Goal: Navigation & Orientation: Understand site structure

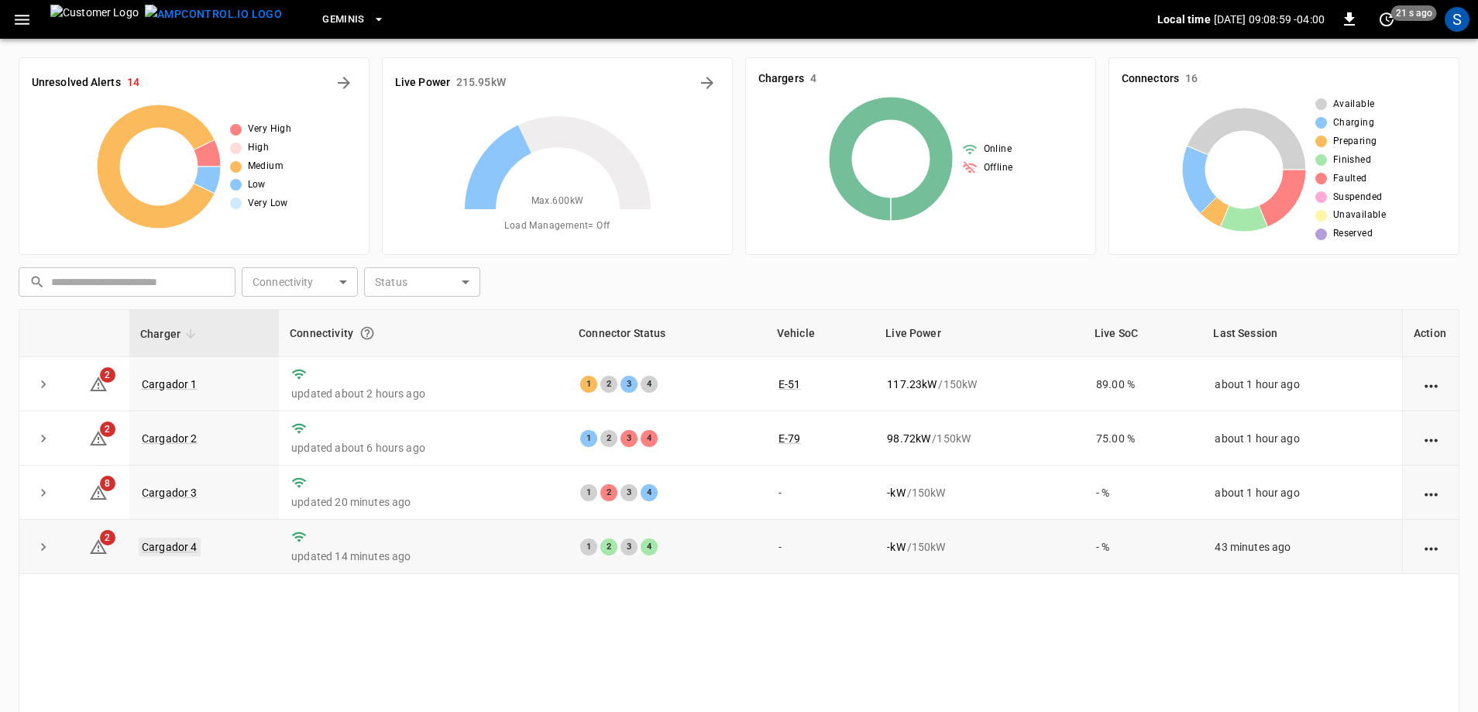
click at [171, 552] on link "Cargador 4" at bounding box center [170, 547] width 62 height 19
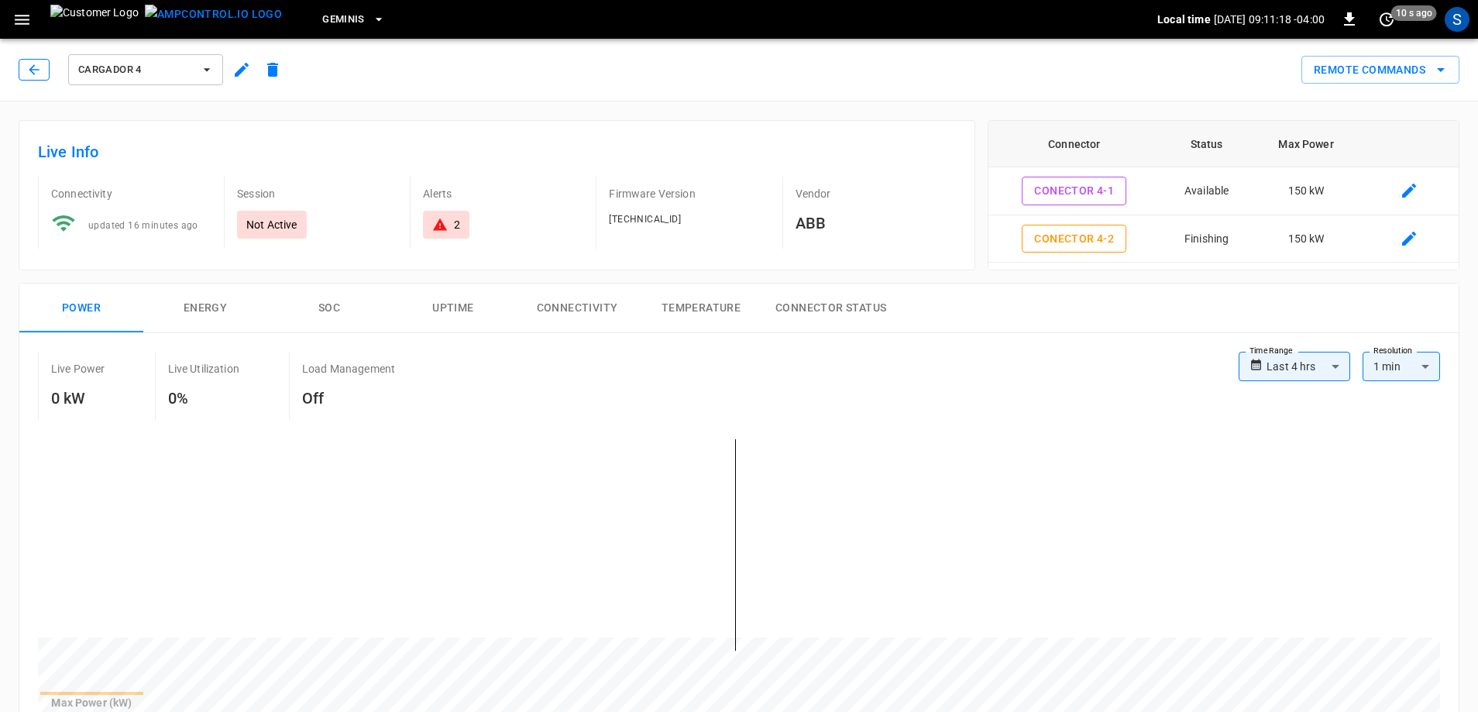
click at [38, 79] on button "button" at bounding box center [34, 70] width 31 height 22
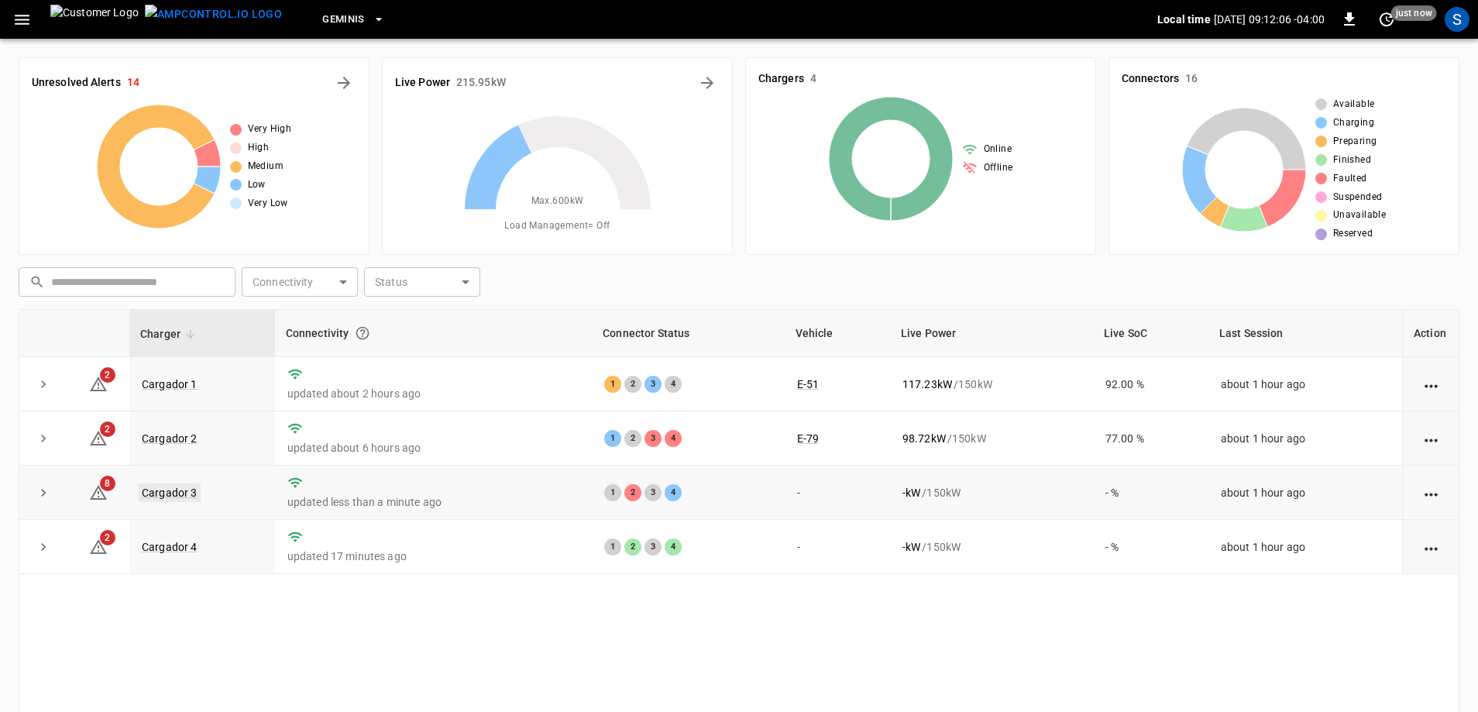
click at [180, 498] on link "Cargador 3" at bounding box center [170, 492] width 62 height 19
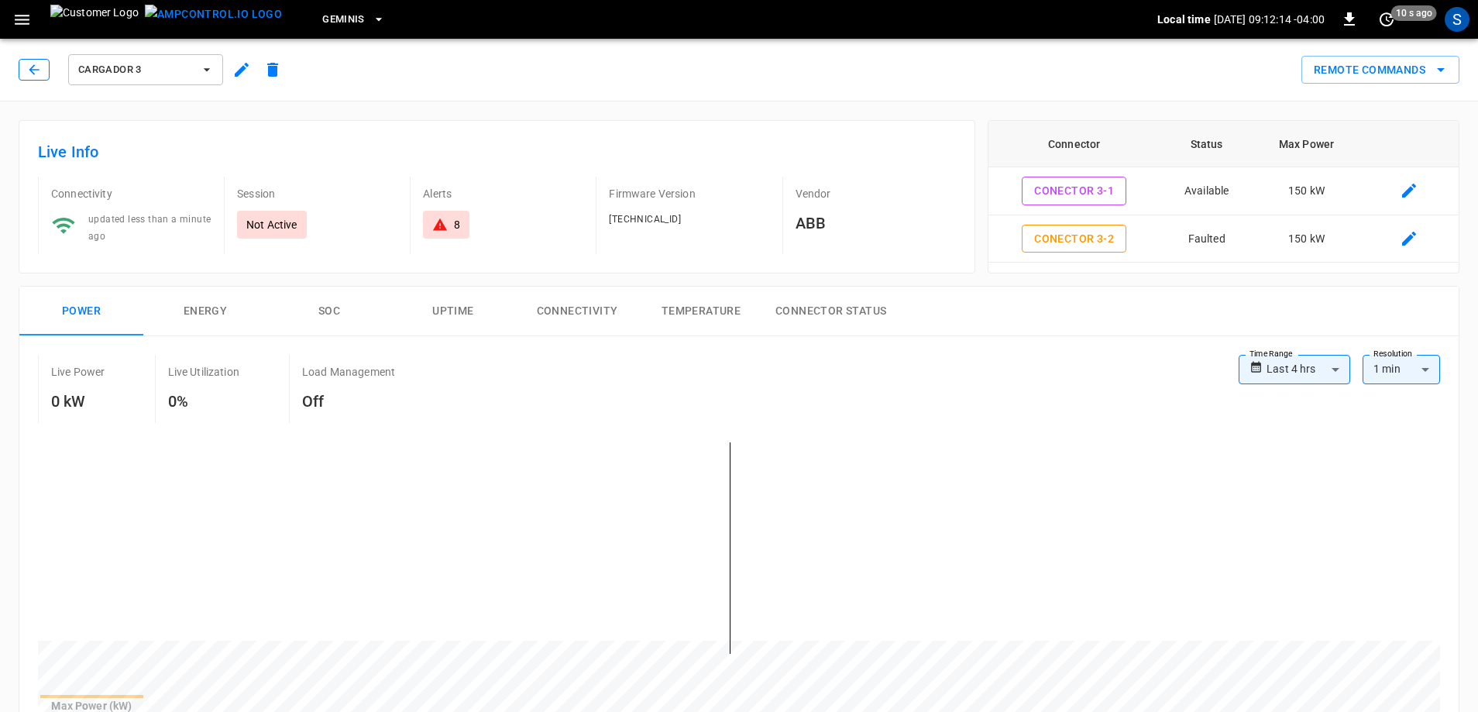
click at [29, 69] on icon "button" at bounding box center [33, 69] width 15 height 15
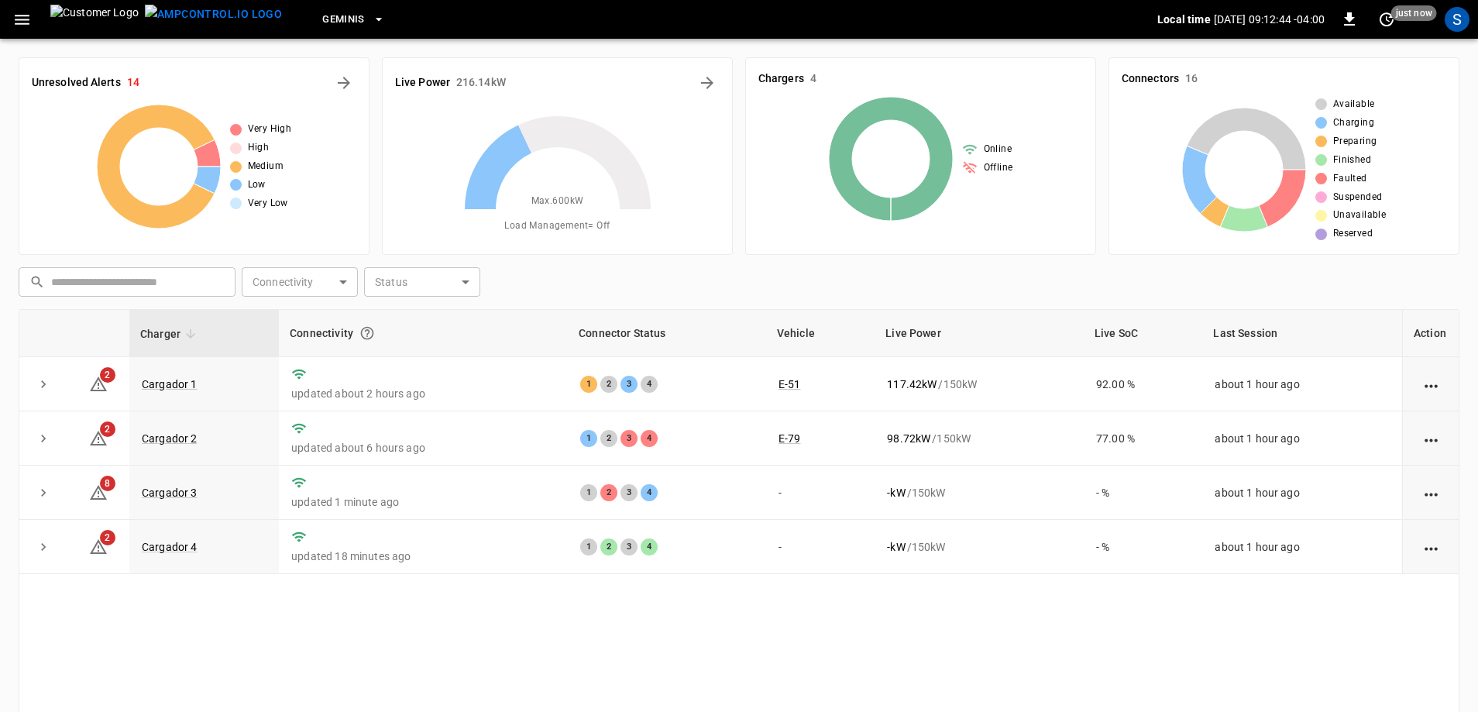
click at [34, 22] on button "button" at bounding box center [22, 19] width 32 height 29
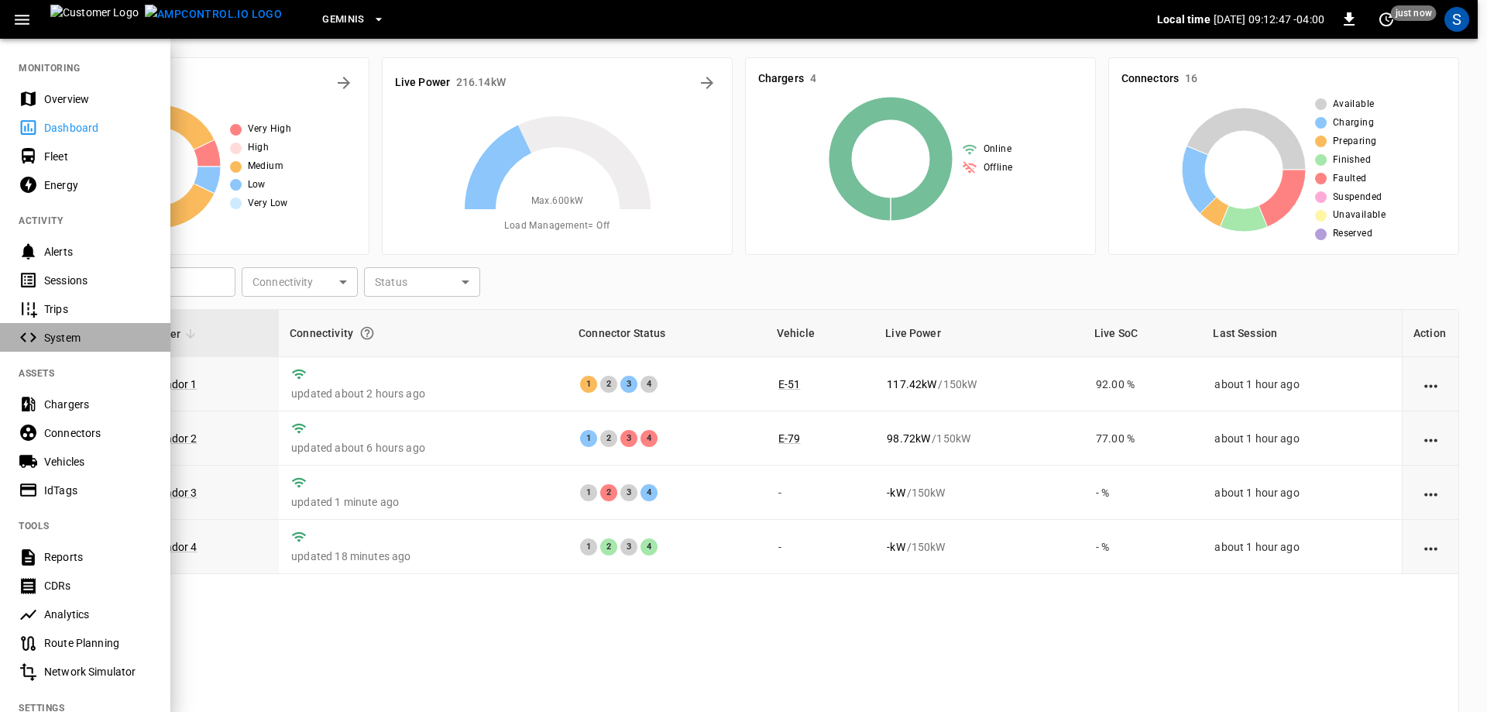
click at [106, 345] on div "System" at bounding box center [98, 337] width 108 height 15
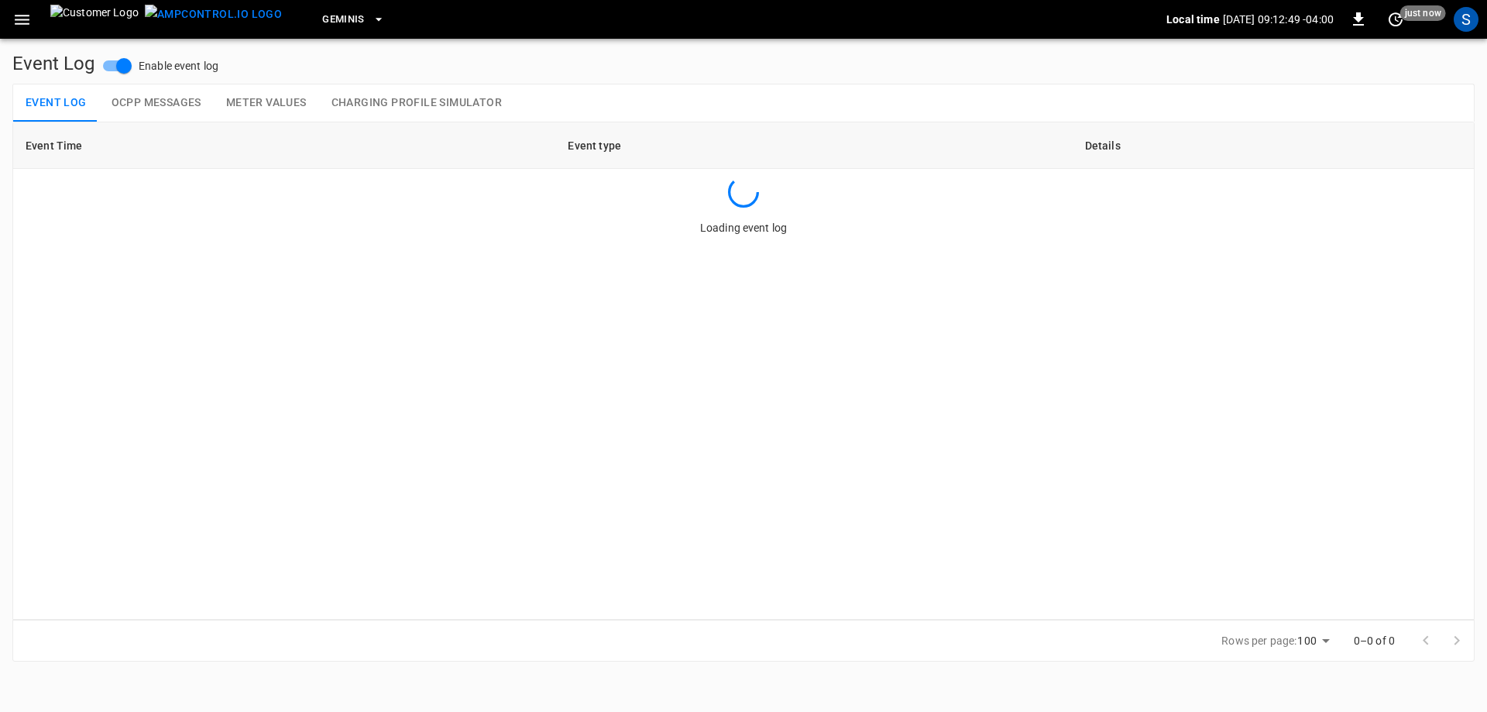
click at [167, 111] on button "OCPP Messages" at bounding box center [156, 102] width 115 height 37
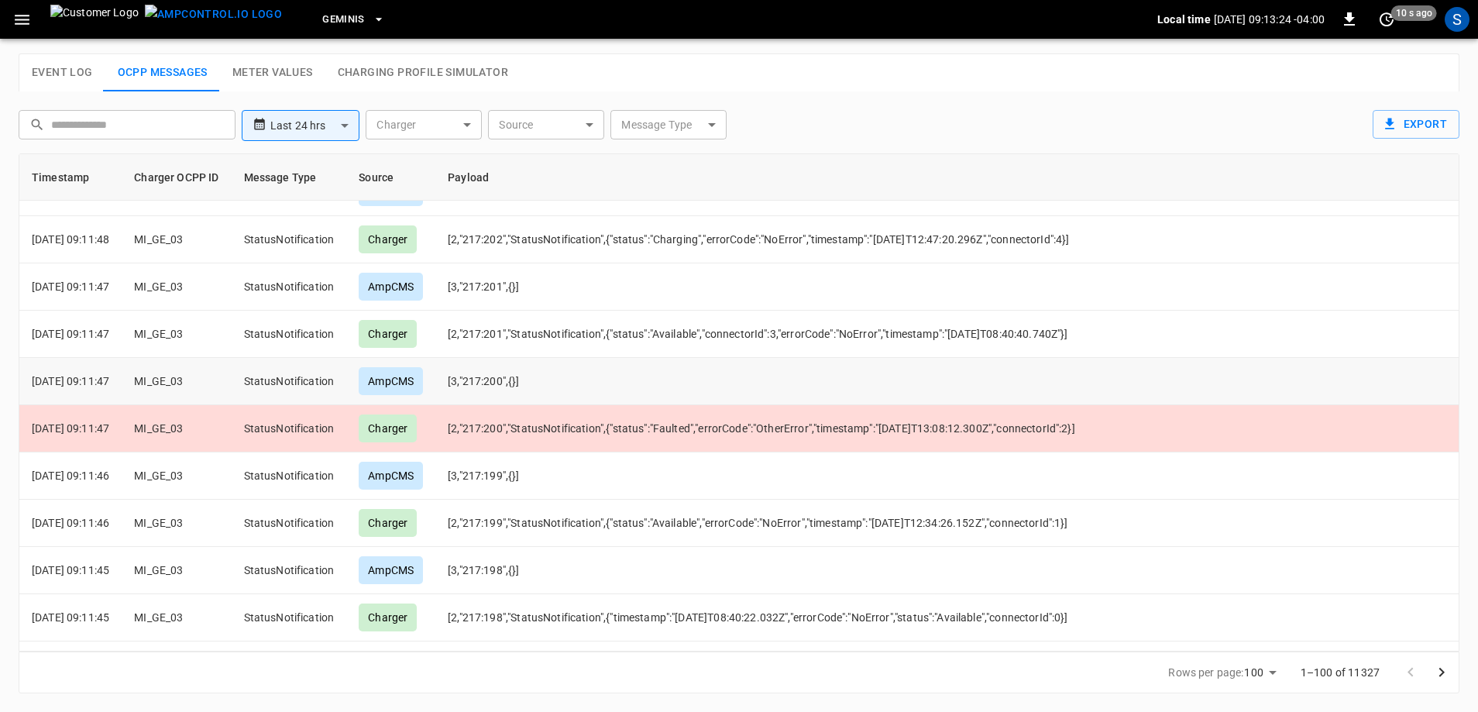
scroll to position [86, 0]
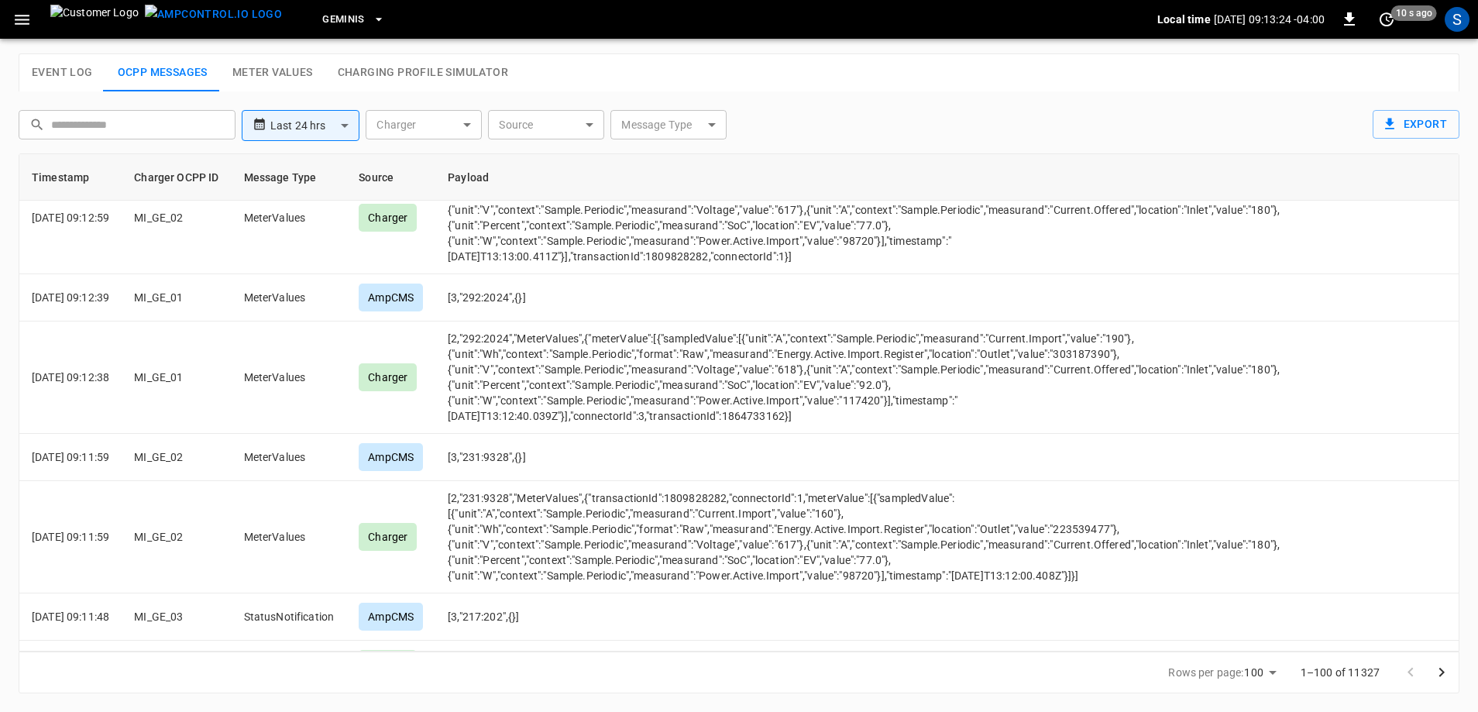
click at [269, 60] on button "Meter Values" at bounding box center [272, 72] width 105 height 37
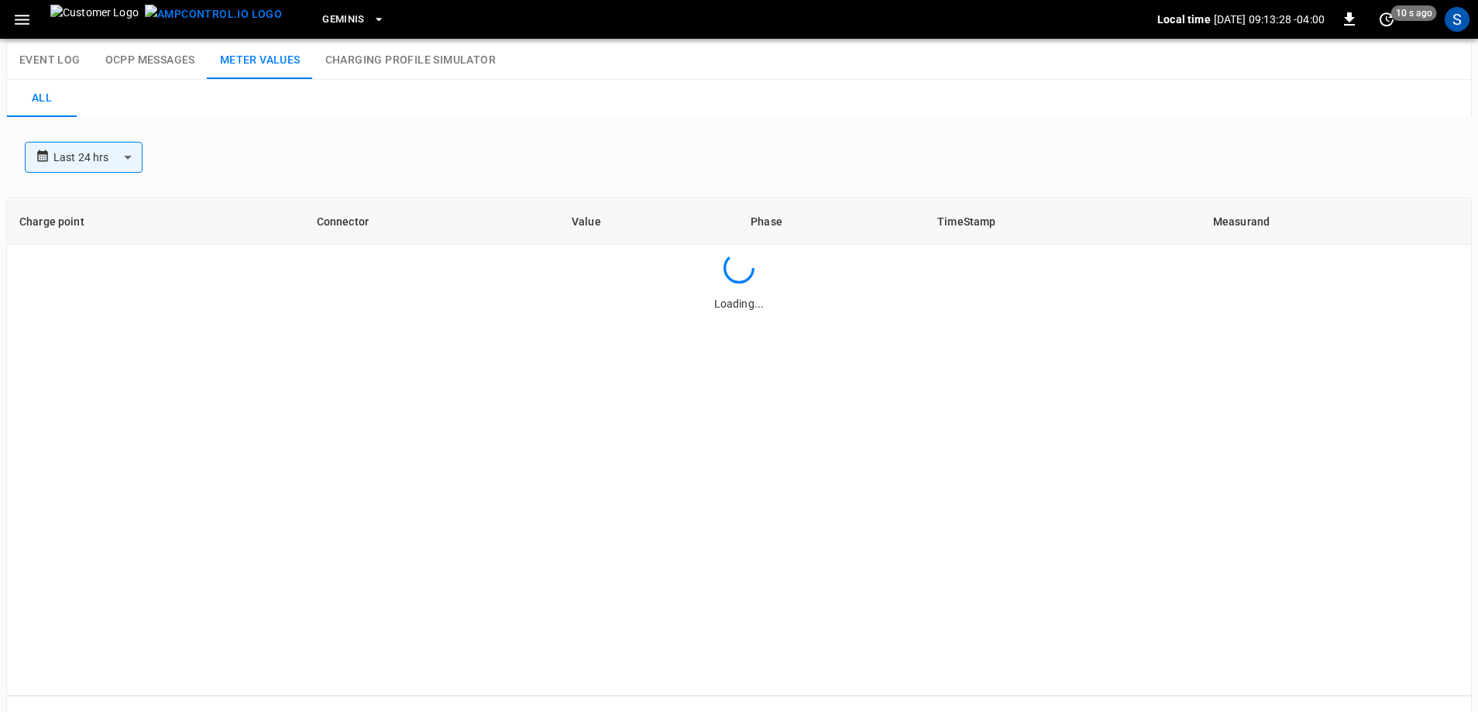
click at [368, 67] on button "Charging Profile Simulator" at bounding box center [410, 60] width 195 height 37
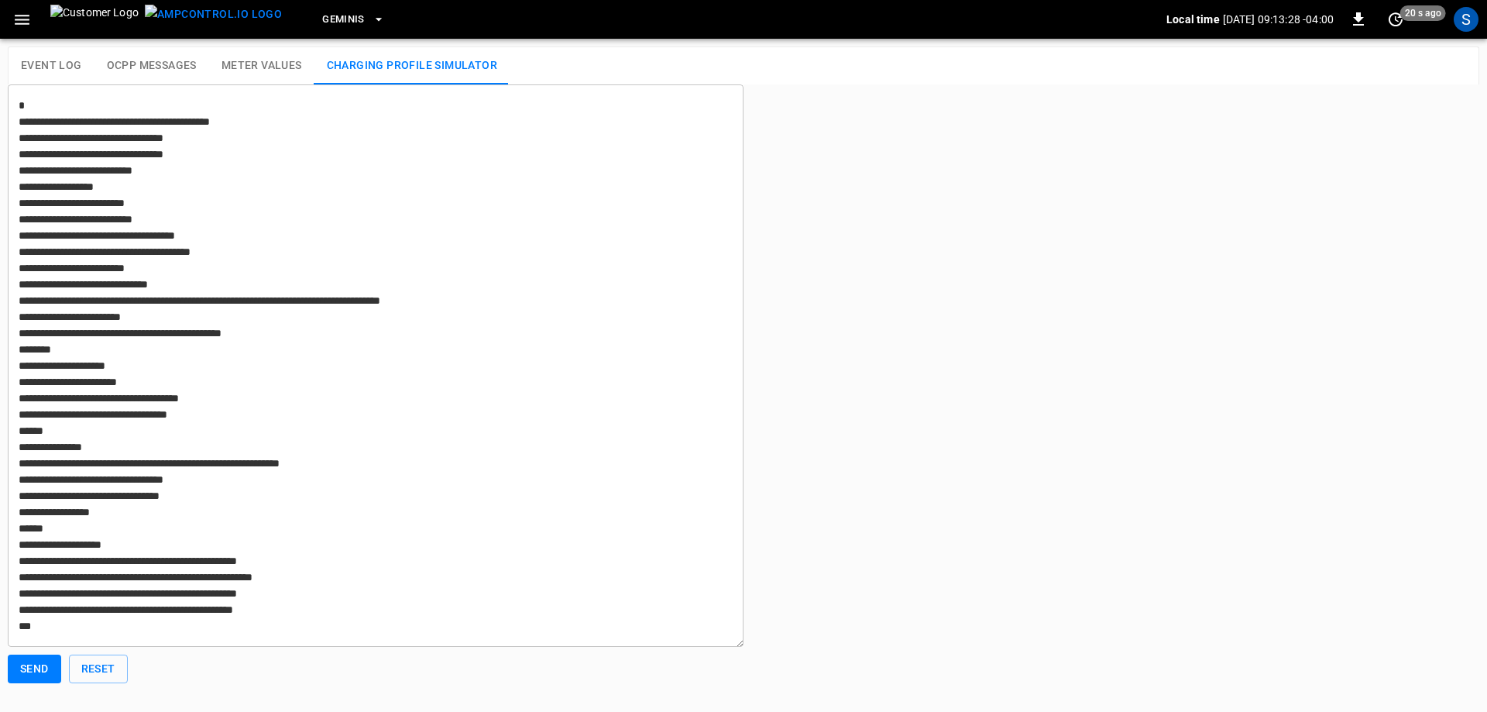
type textarea "**********"
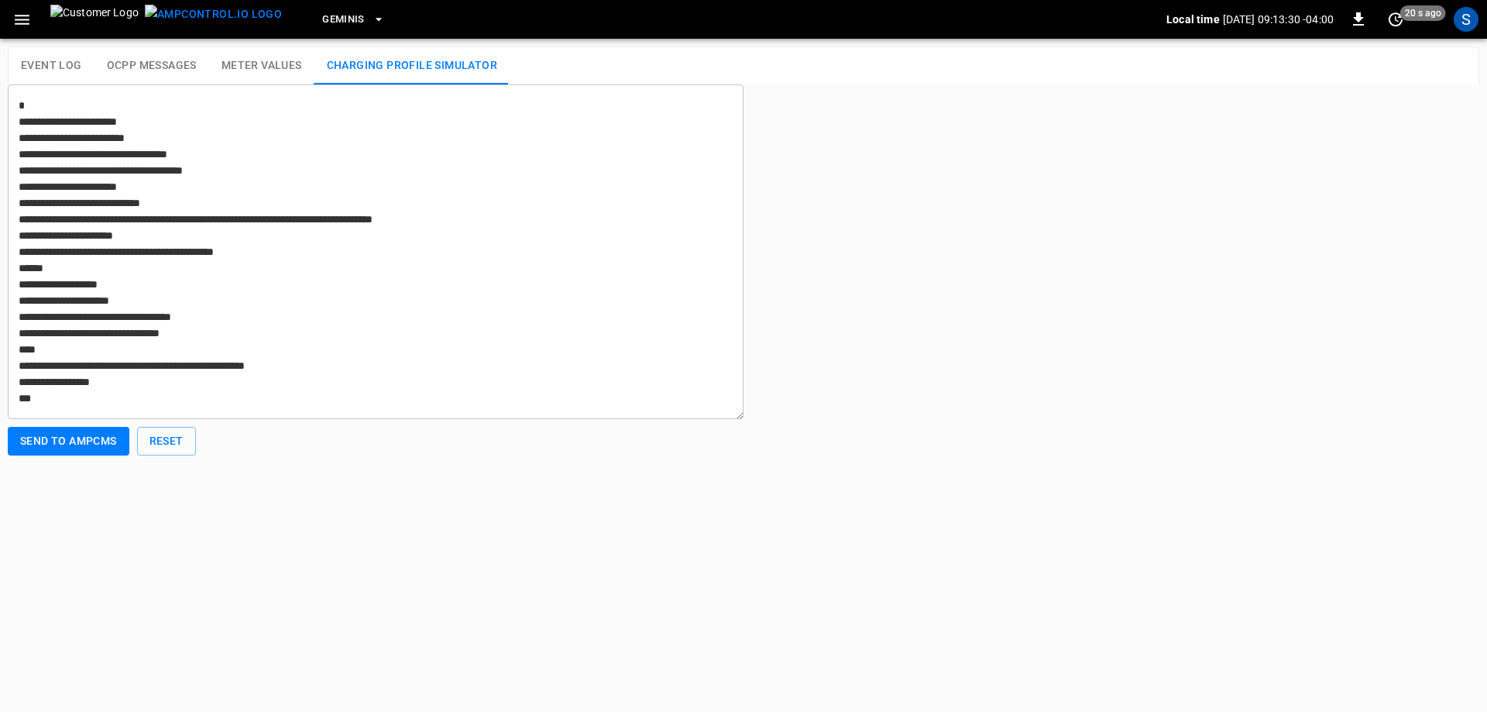
click at [22, 24] on icon "button" at bounding box center [22, 20] width 15 height 10
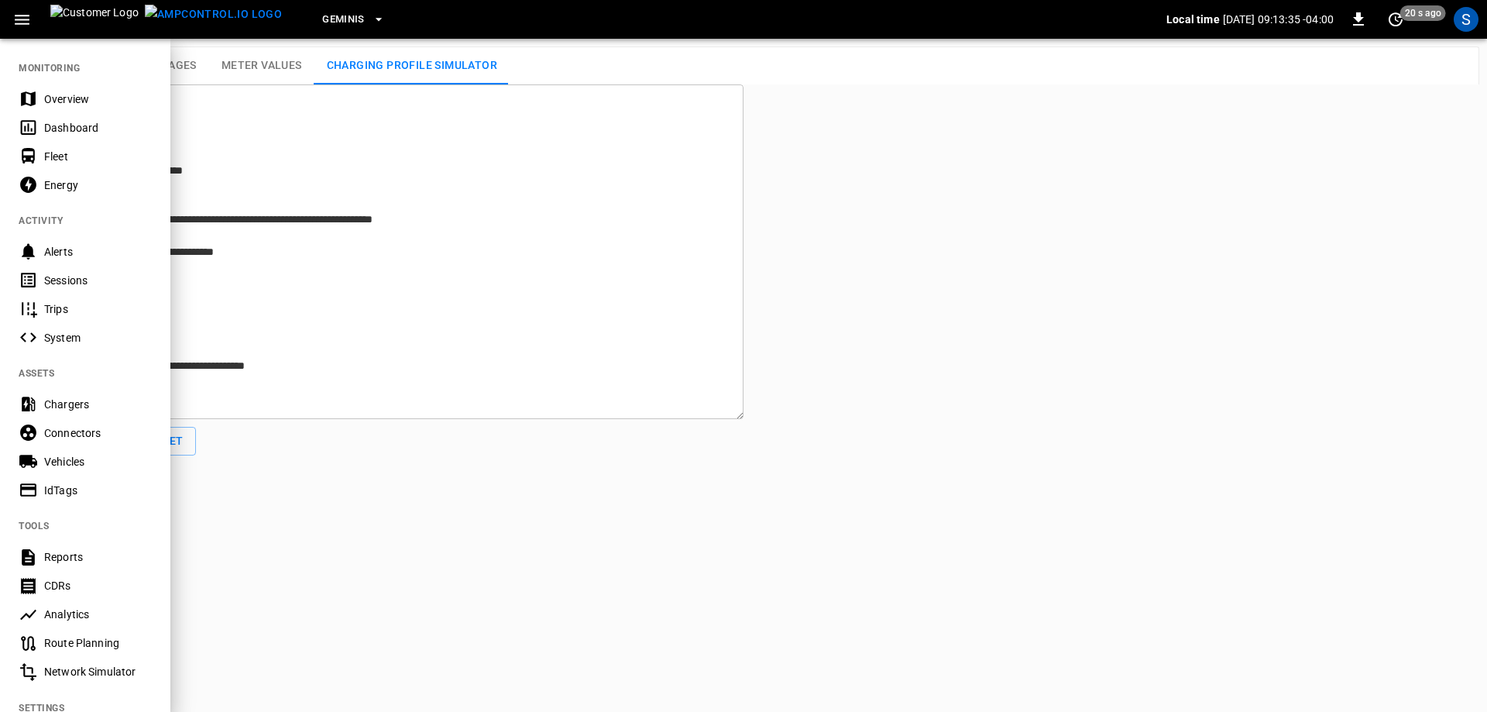
click at [122, 399] on div "Chargers" at bounding box center [98, 404] width 108 height 15
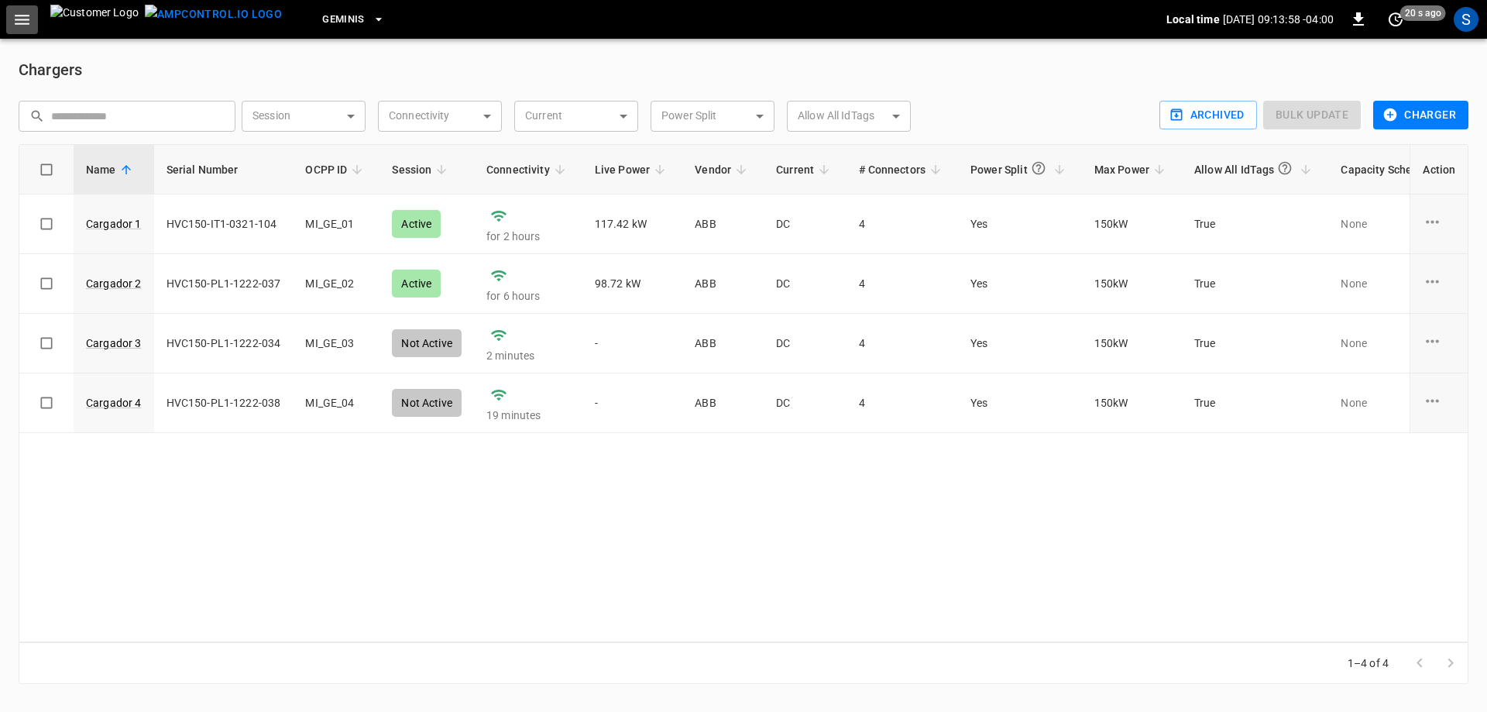
click at [23, 26] on icon "button" at bounding box center [21, 19] width 19 height 19
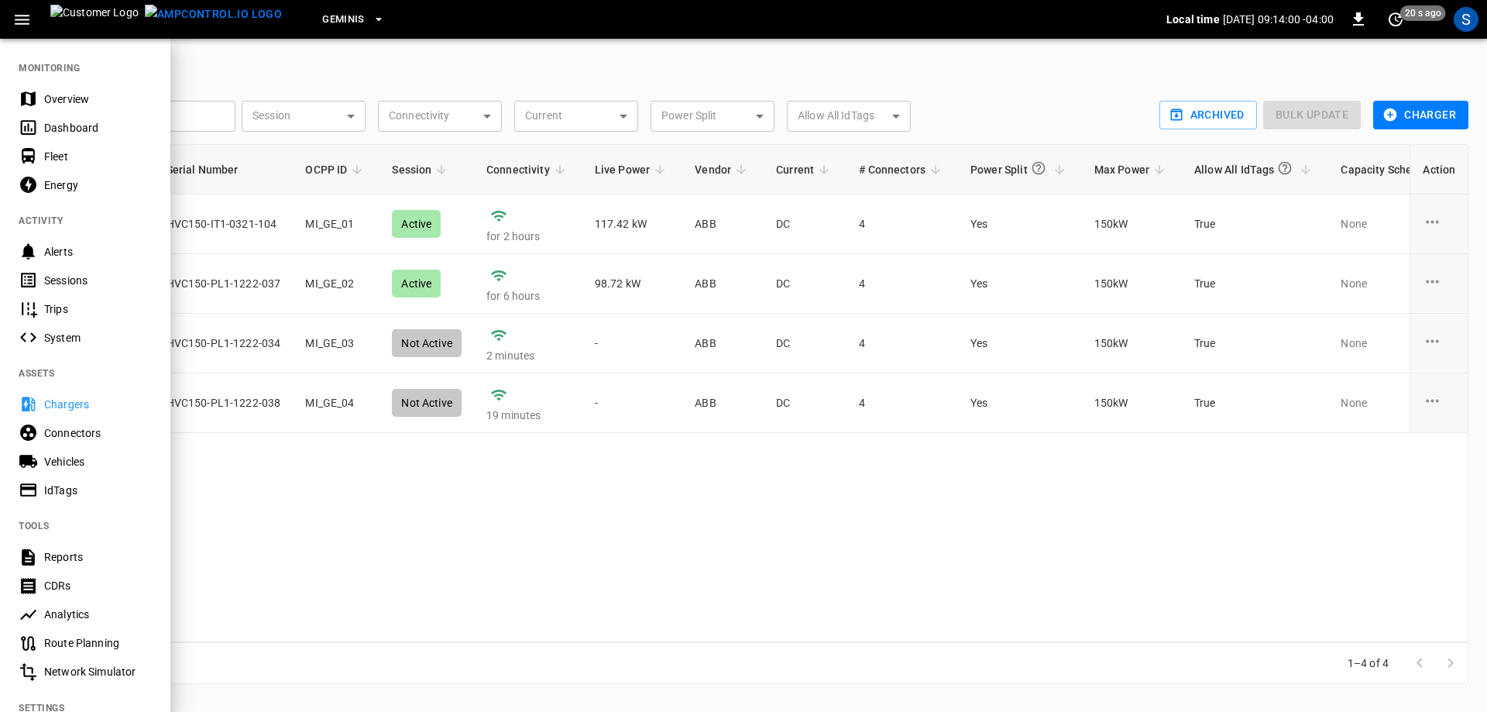
click at [73, 432] on div "Connectors" at bounding box center [98, 432] width 108 height 15
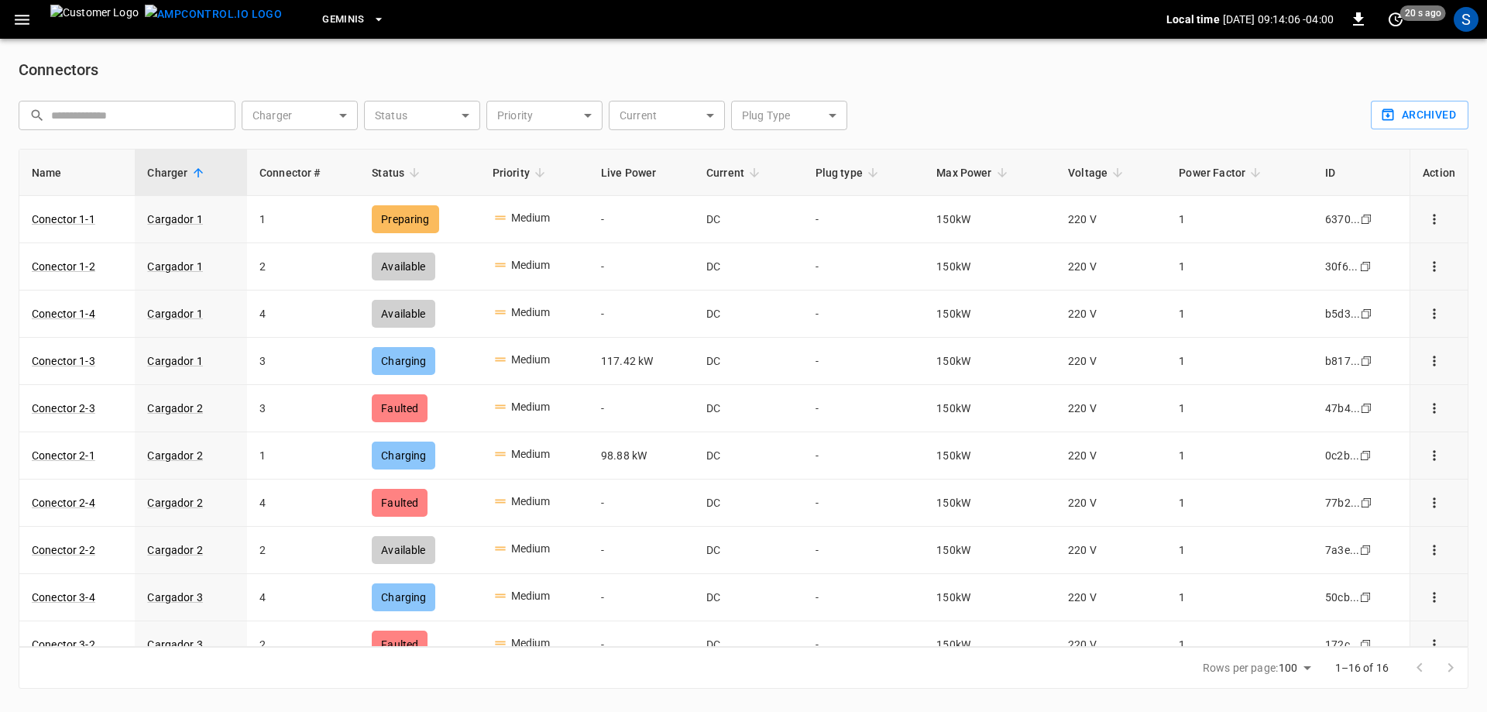
click at [29, 22] on icon "button" at bounding box center [21, 19] width 19 height 19
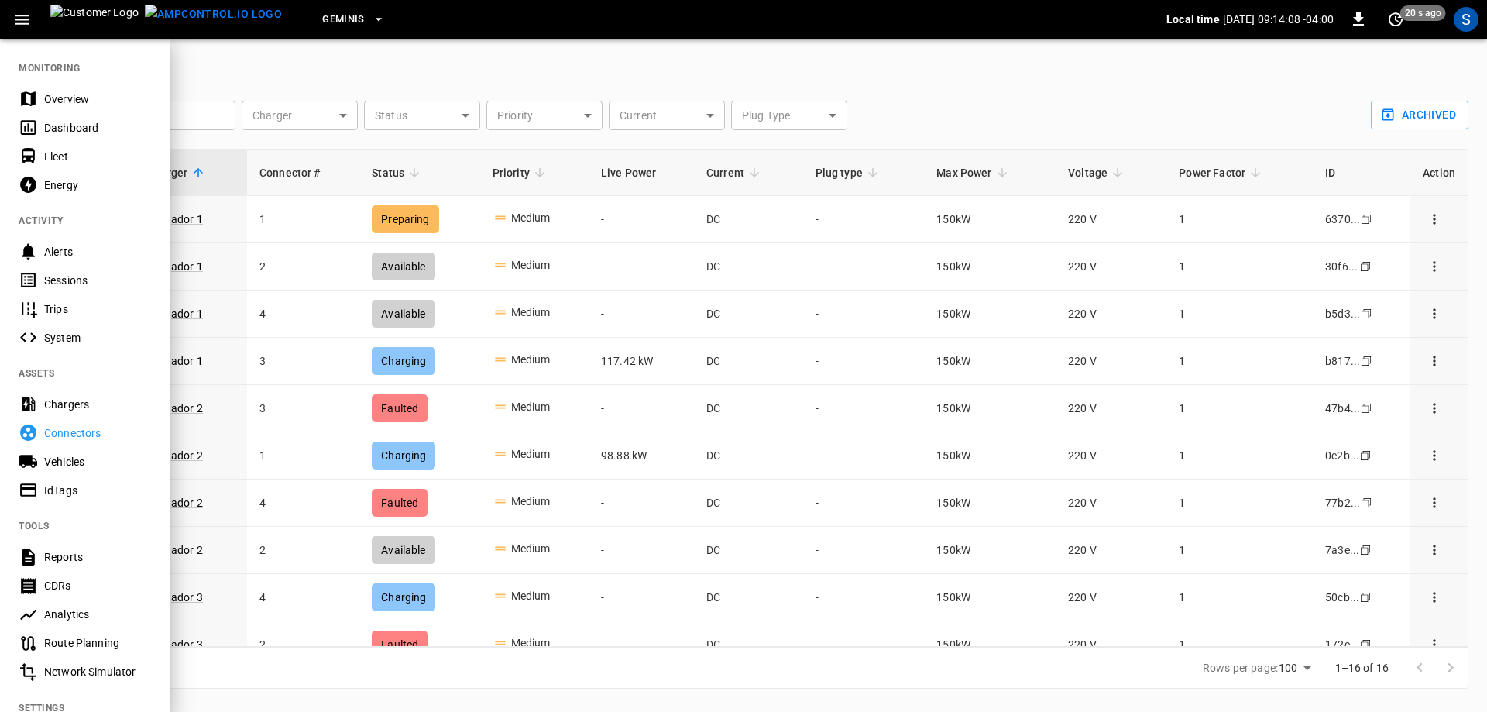
click at [83, 455] on div "Vehicles" at bounding box center [98, 461] width 108 height 15
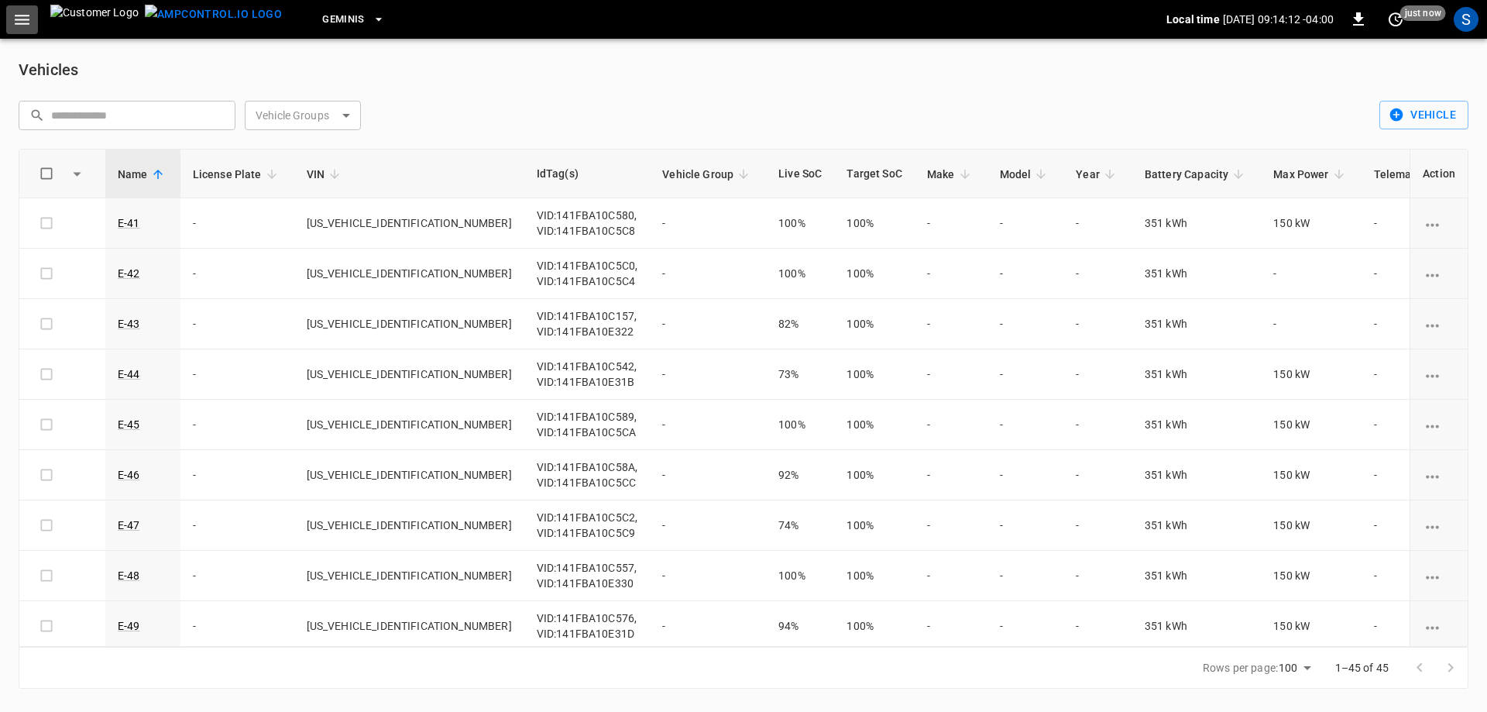
click at [29, 25] on icon "button" at bounding box center [21, 19] width 19 height 19
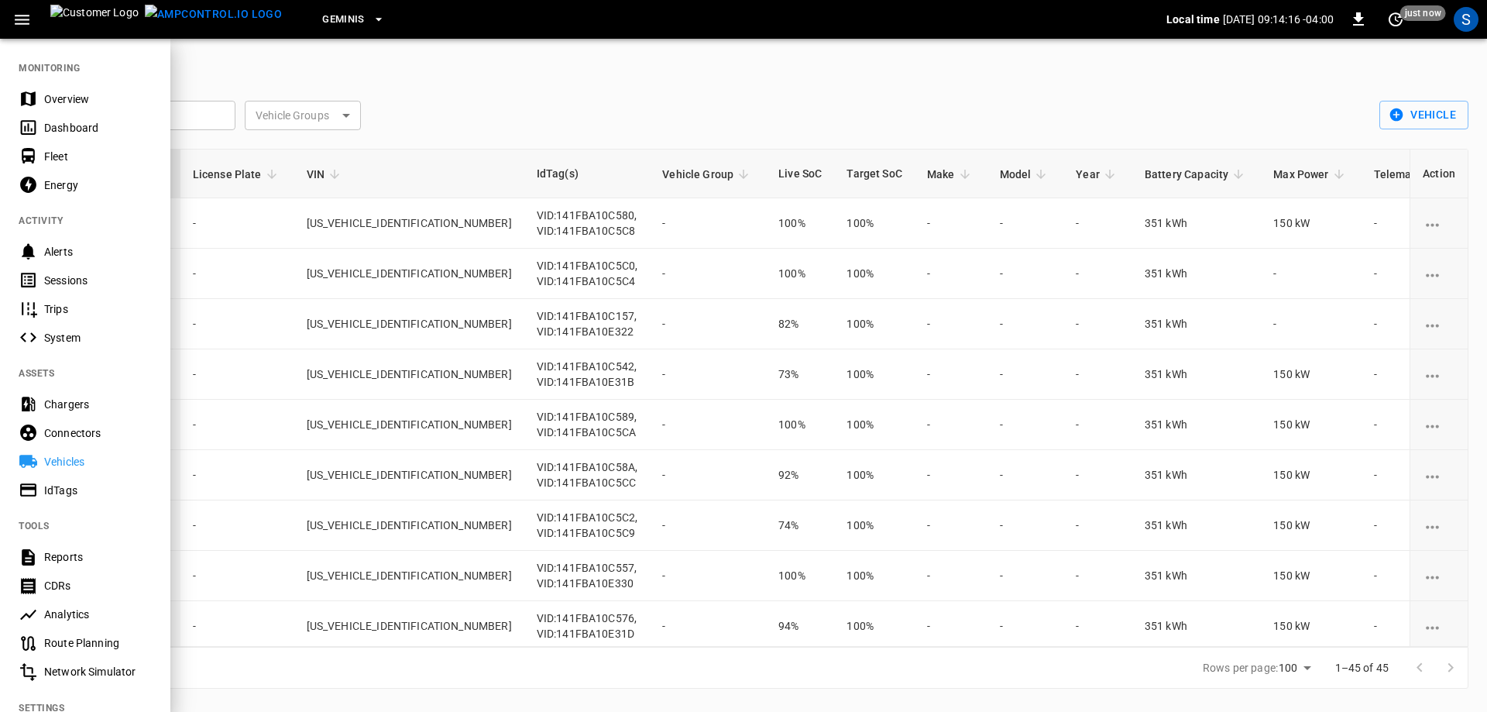
click at [82, 129] on div "Dashboard" at bounding box center [98, 127] width 108 height 15
